Goal: Navigation & Orientation: Find specific page/section

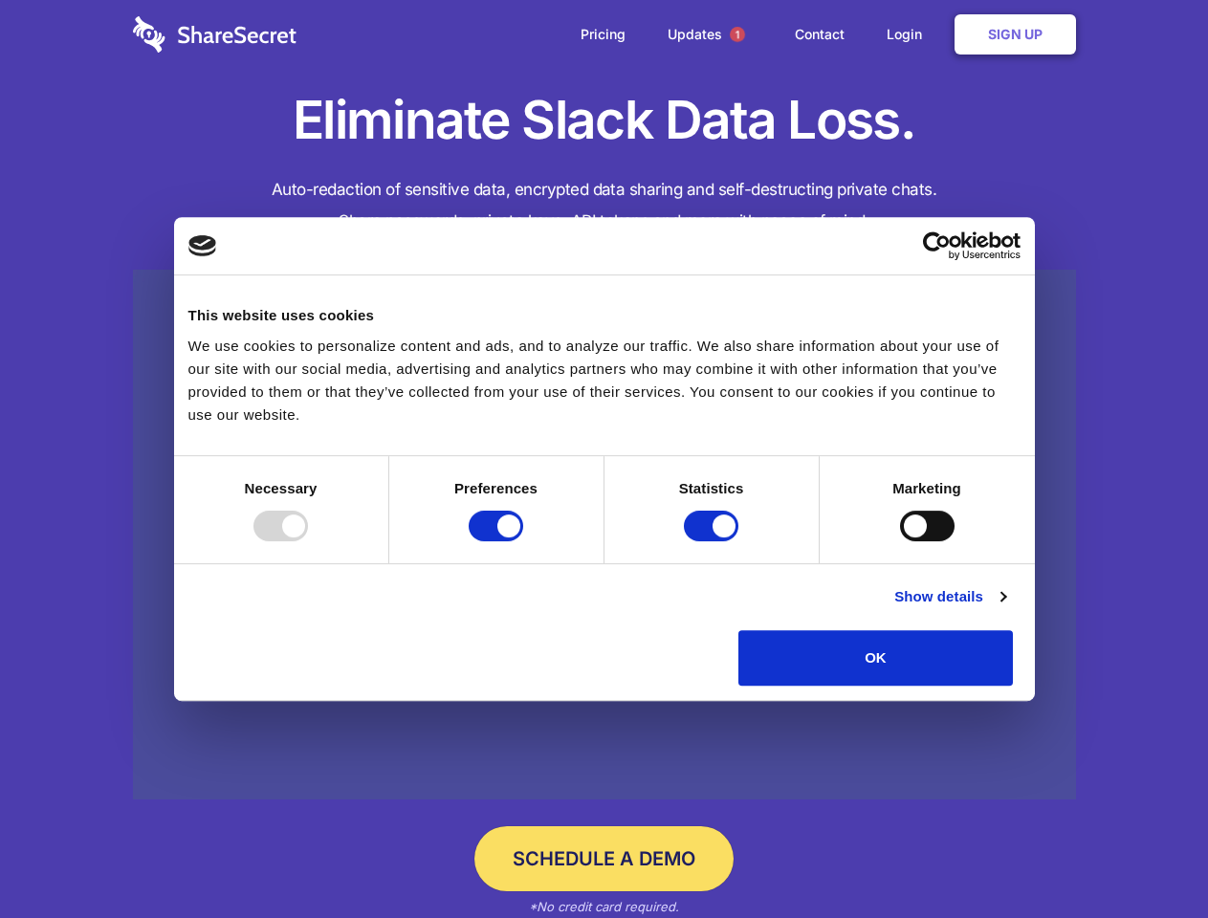
click at [308, 541] on div at bounding box center [281, 526] width 55 height 31
click at [523, 541] on input "Preferences" at bounding box center [496, 526] width 55 height 31
checkbox input "false"
click at [714, 541] on input "Statistics" at bounding box center [711, 526] width 55 height 31
checkbox input "false"
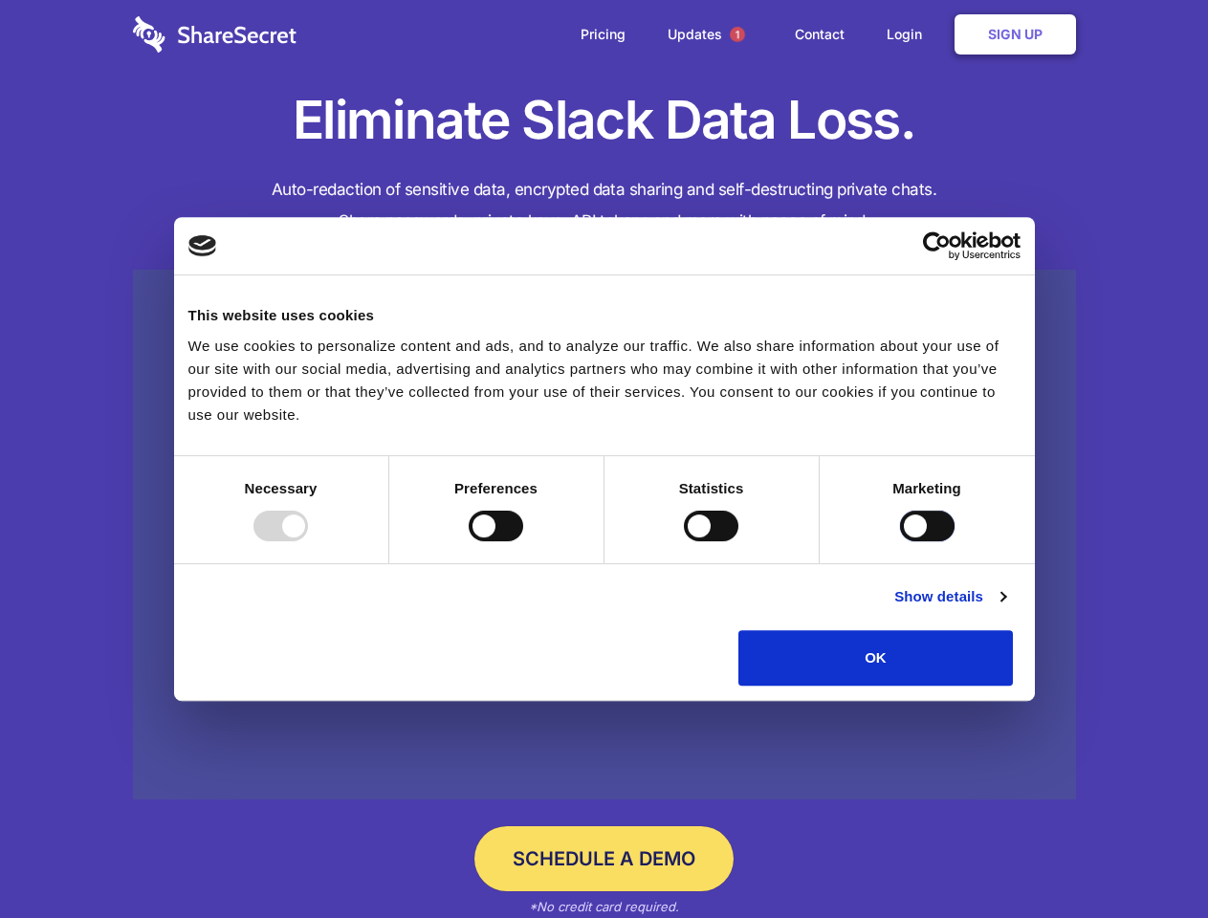
click at [900, 541] on input "Marketing" at bounding box center [927, 526] width 55 height 31
checkbox input "true"
click at [1005, 608] on link "Show details" at bounding box center [949, 596] width 111 height 23
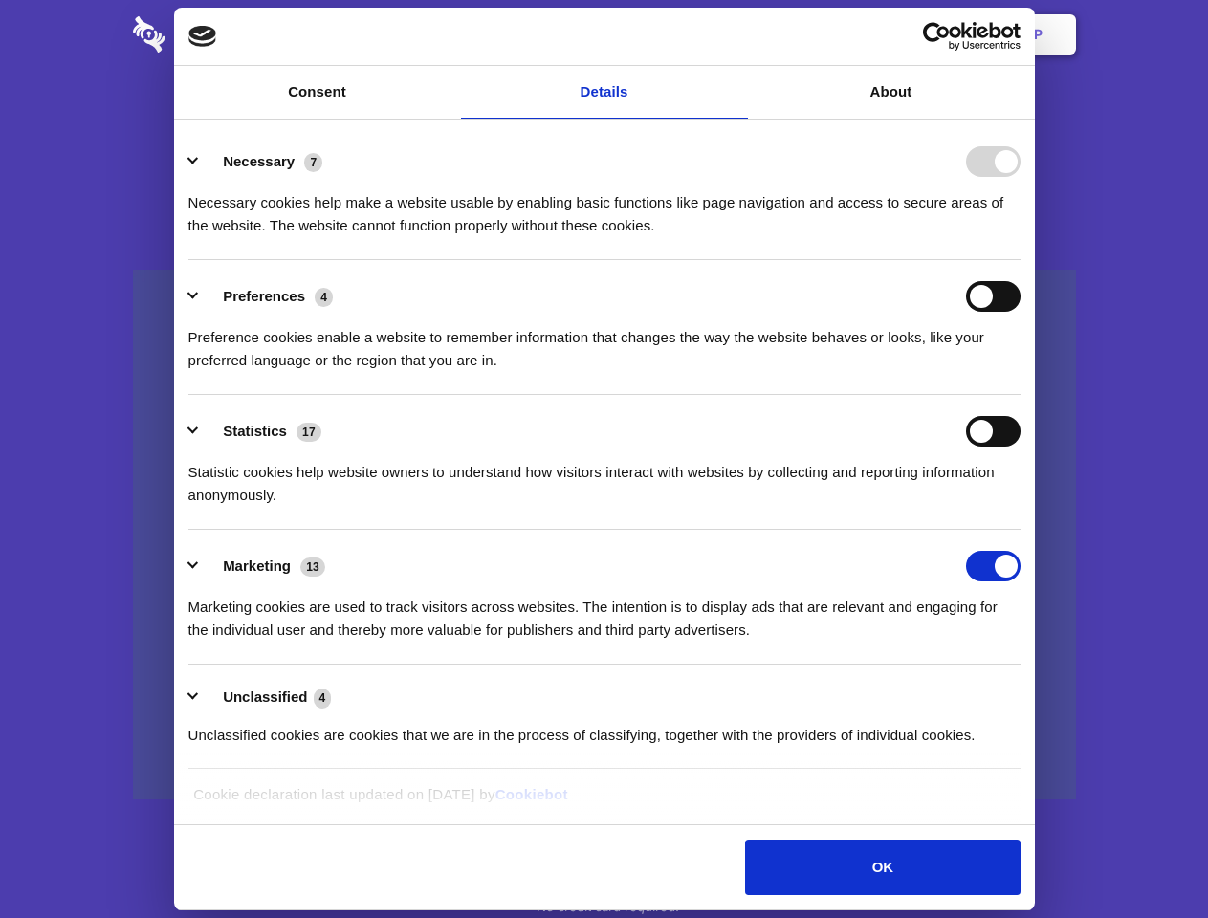
click at [1021, 260] on li "Necessary 7 Necessary cookies help make a website usable by enabling basic func…" at bounding box center [604, 192] width 832 height 135
click at [737, 34] on span "1" at bounding box center [737, 34] width 15 height 15
